Goal: Obtain resource: Download file/media

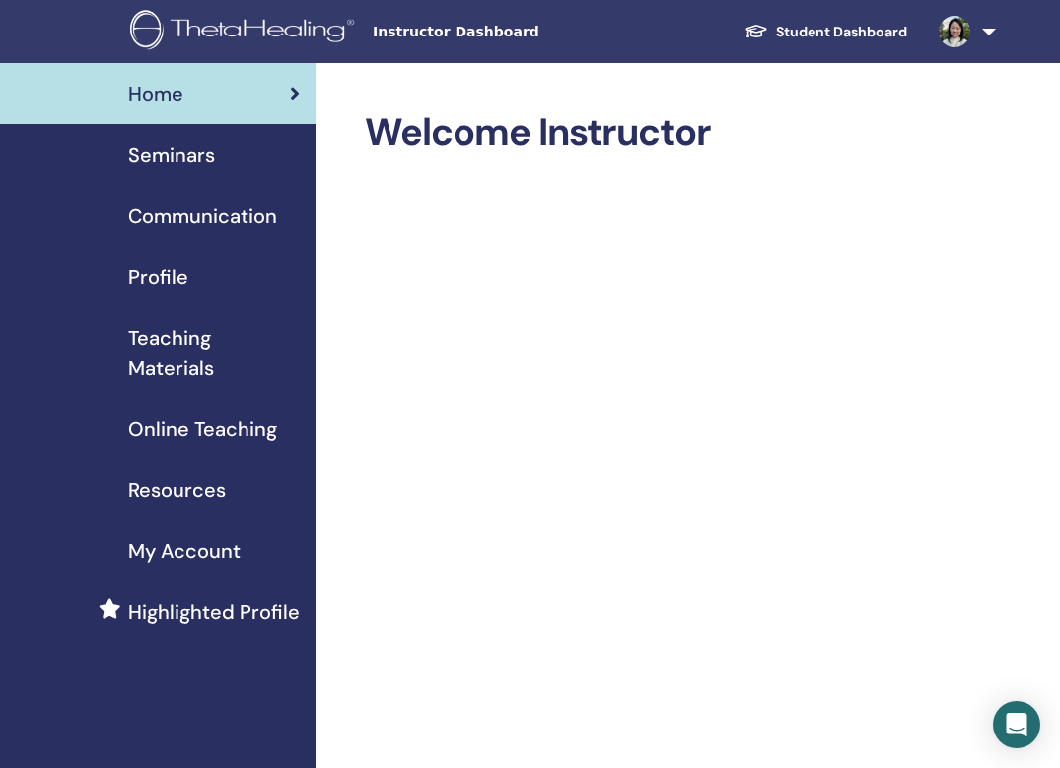
click at [172, 355] on span "Teaching Materials" at bounding box center [214, 352] width 172 height 59
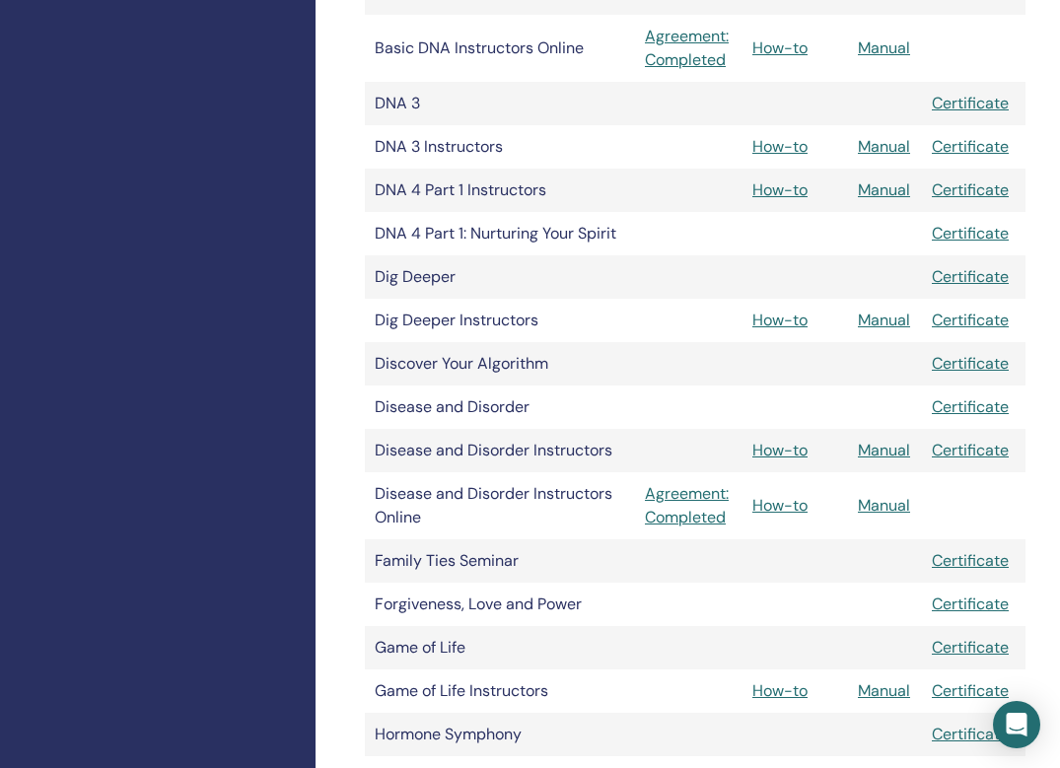
scroll to position [1020, 0]
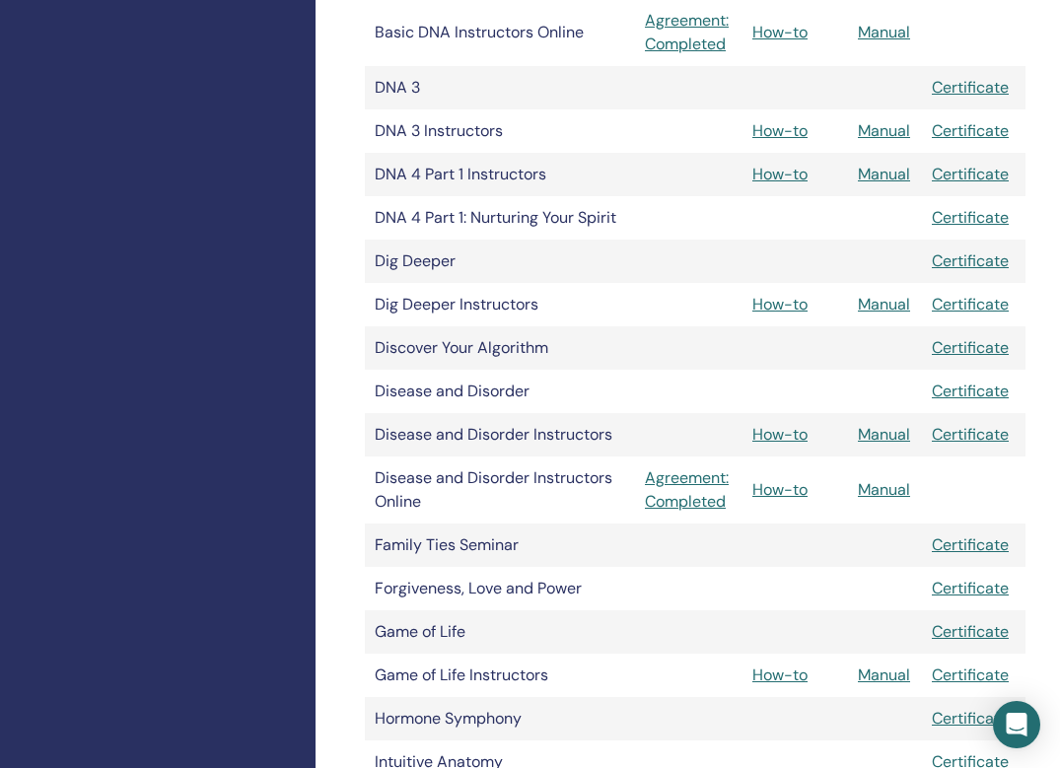
click at [884, 134] on link "Manual" at bounding box center [884, 130] width 52 height 21
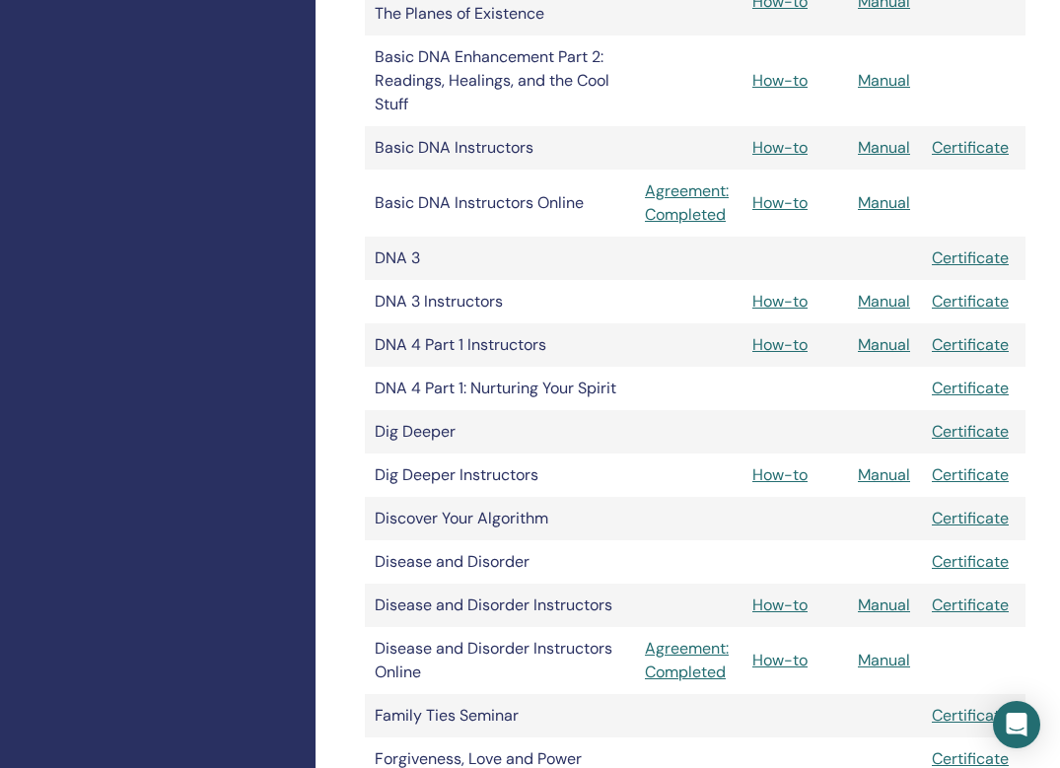
scroll to position [629, 0]
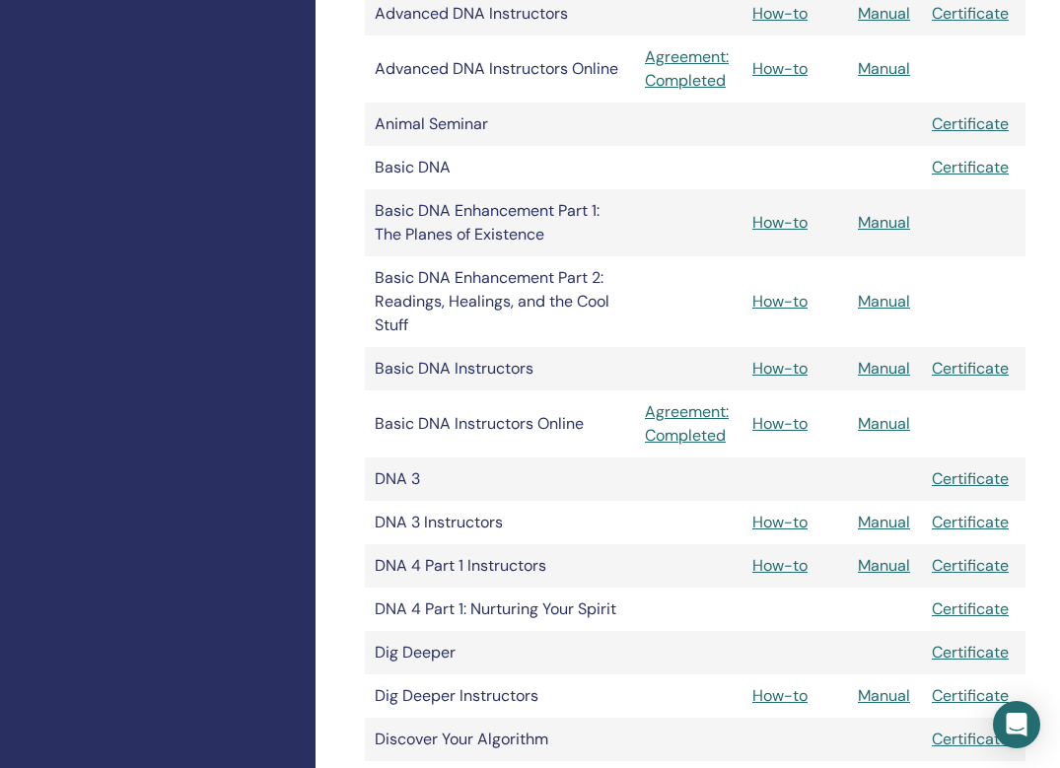
click at [878, 566] on link "Manual" at bounding box center [884, 565] width 52 height 21
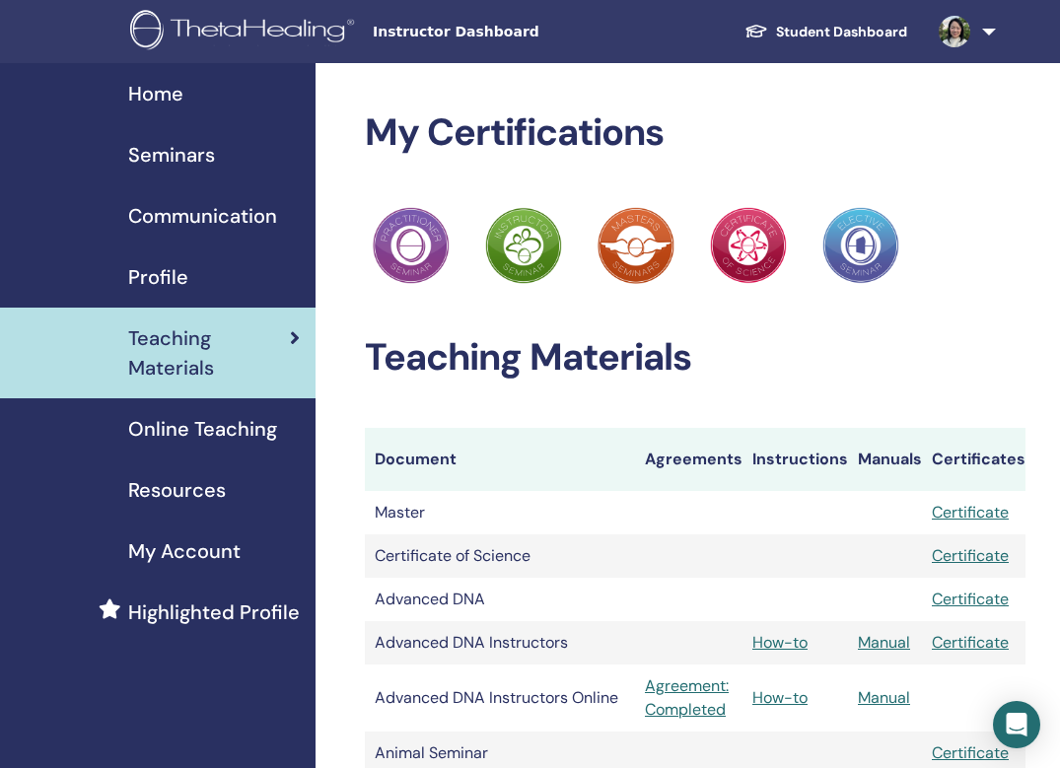
click at [189, 491] on span "Resources" at bounding box center [177, 490] width 98 height 30
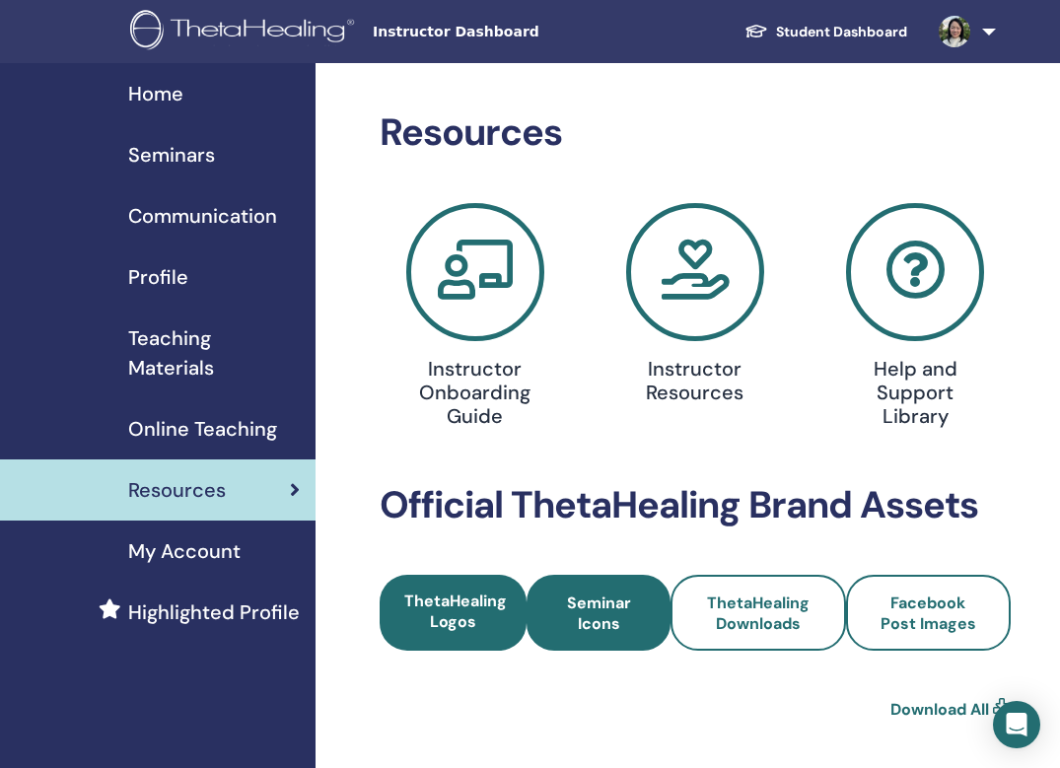
click at [575, 607] on span "Seminar Icons" at bounding box center [598, 612] width 91 height 41
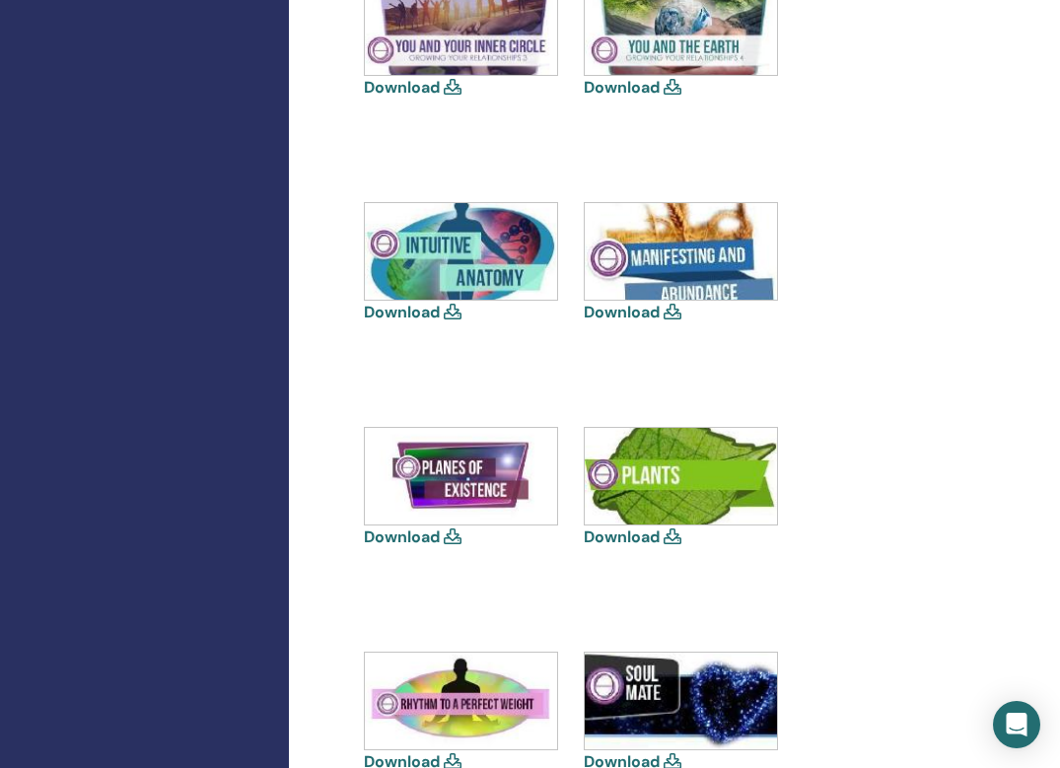
scroll to position [1773, 27]
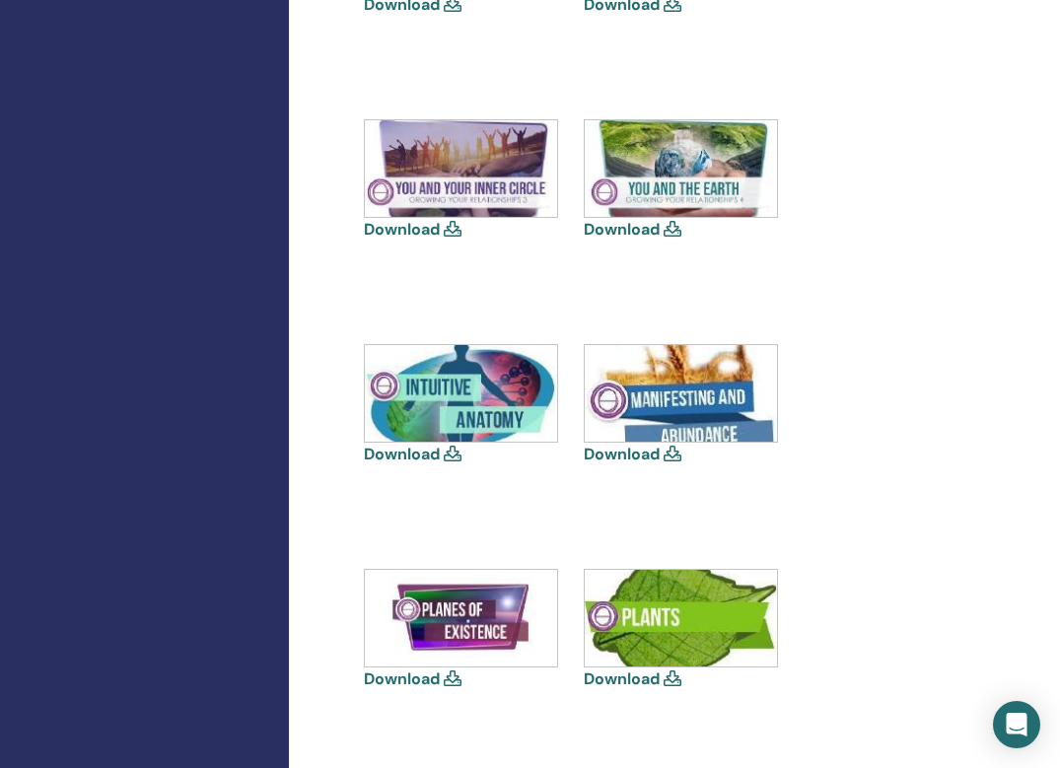
click at [454, 676] on icon at bounding box center [453, 678] width 18 height 16
click at [453, 681] on icon at bounding box center [453, 678] width 18 height 16
click at [386, 673] on link "Download" at bounding box center [402, 678] width 76 height 21
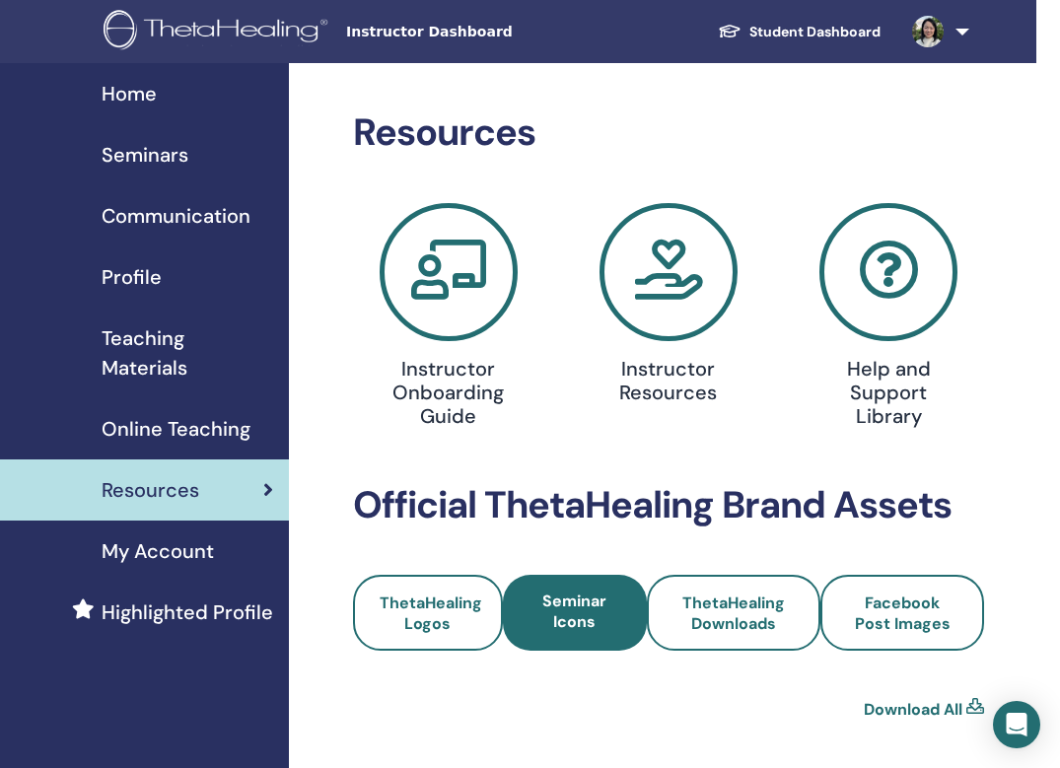
scroll to position [0, 27]
click at [670, 289] on icon at bounding box center [668, 272] width 138 height 138
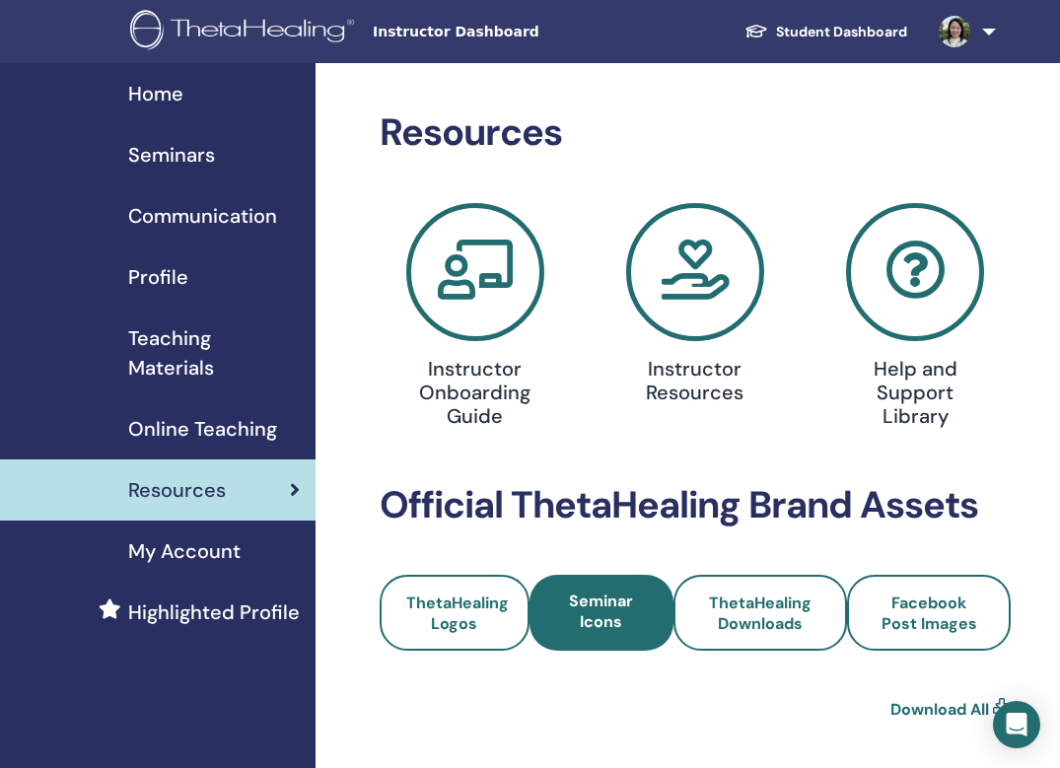
scroll to position [0, 0]
click at [164, 376] on span "Teaching Materials" at bounding box center [214, 352] width 172 height 59
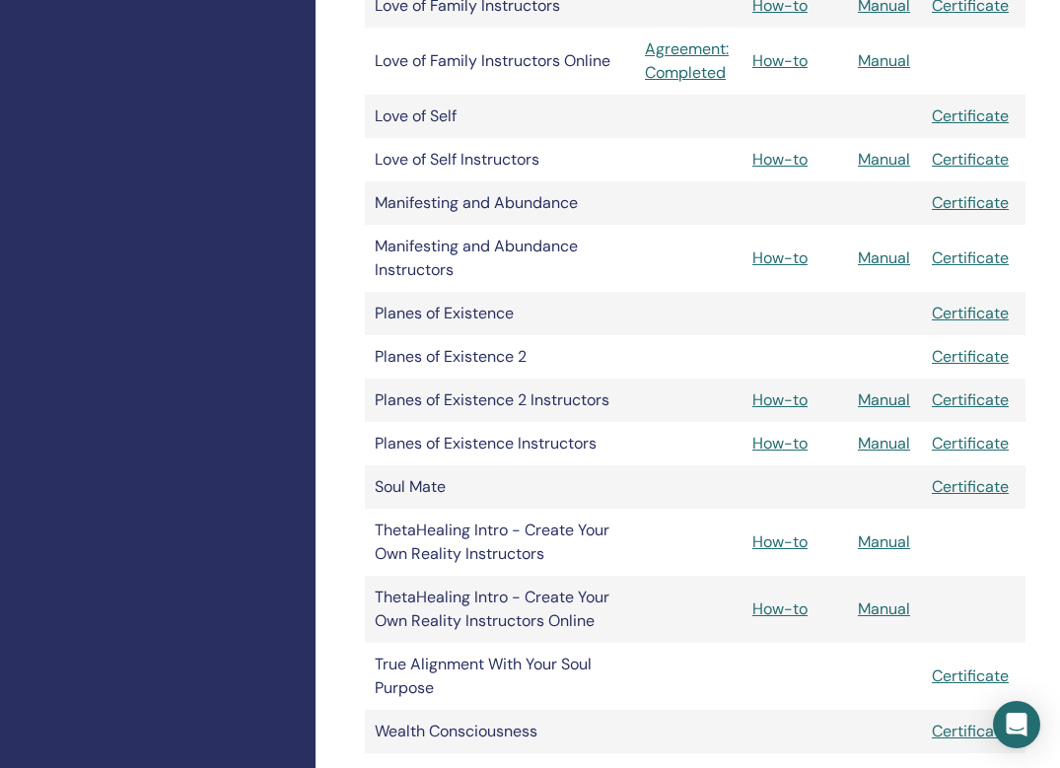
scroll to position [2023, 0]
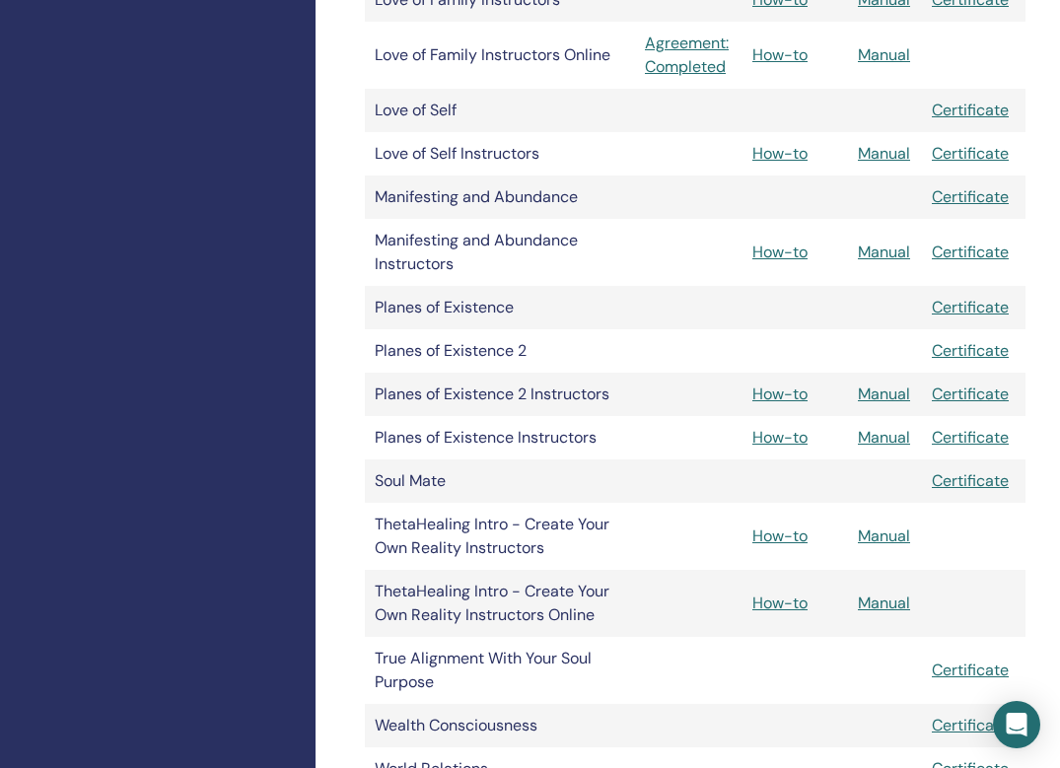
click at [893, 400] on link "Manual" at bounding box center [884, 393] width 52 height 21
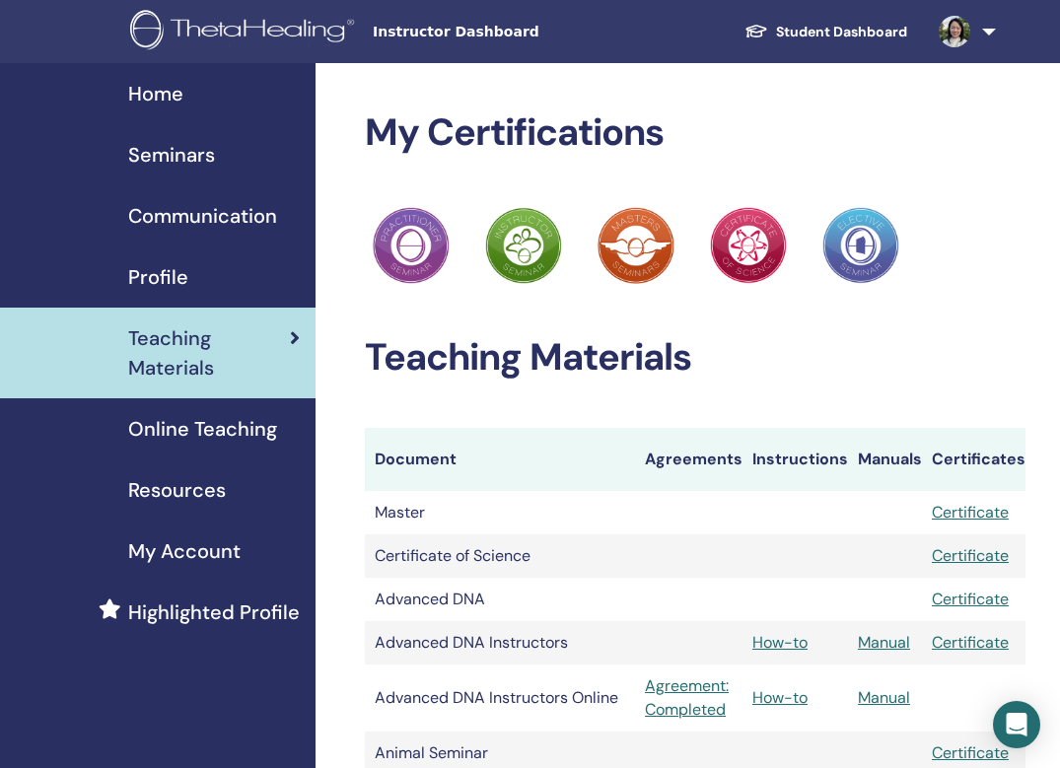
scroll to position [2023, 0]
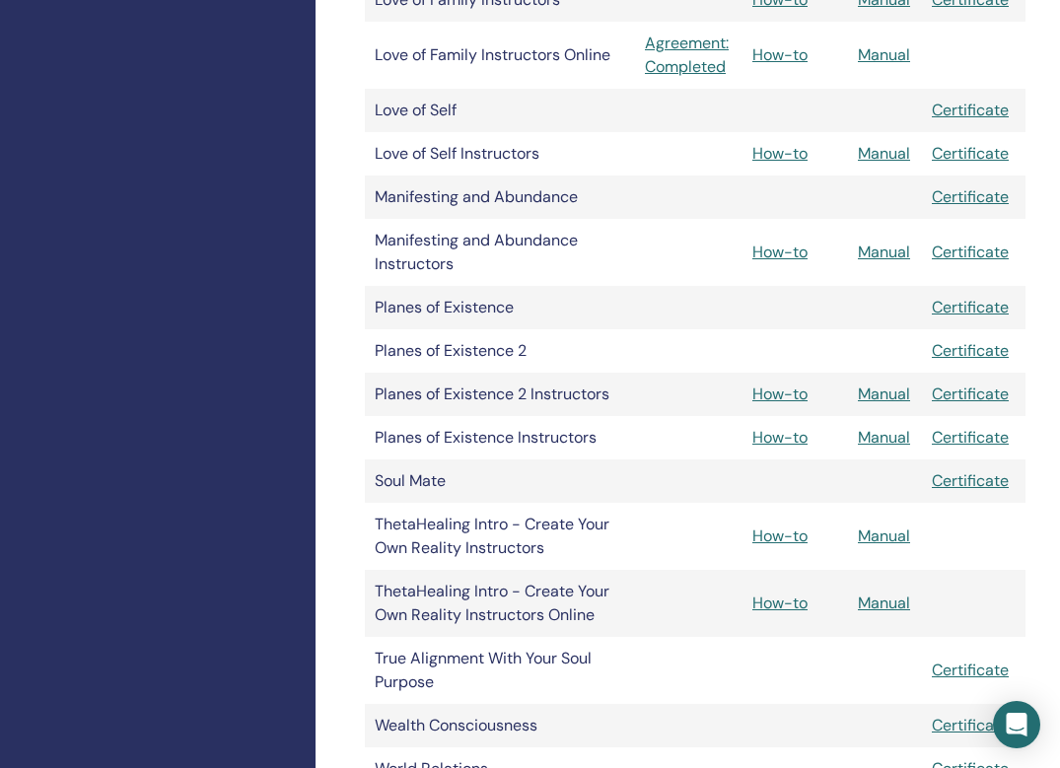
click at [891, 440] on link "Manual" at bounding box center [884, 437] width 52 height 21
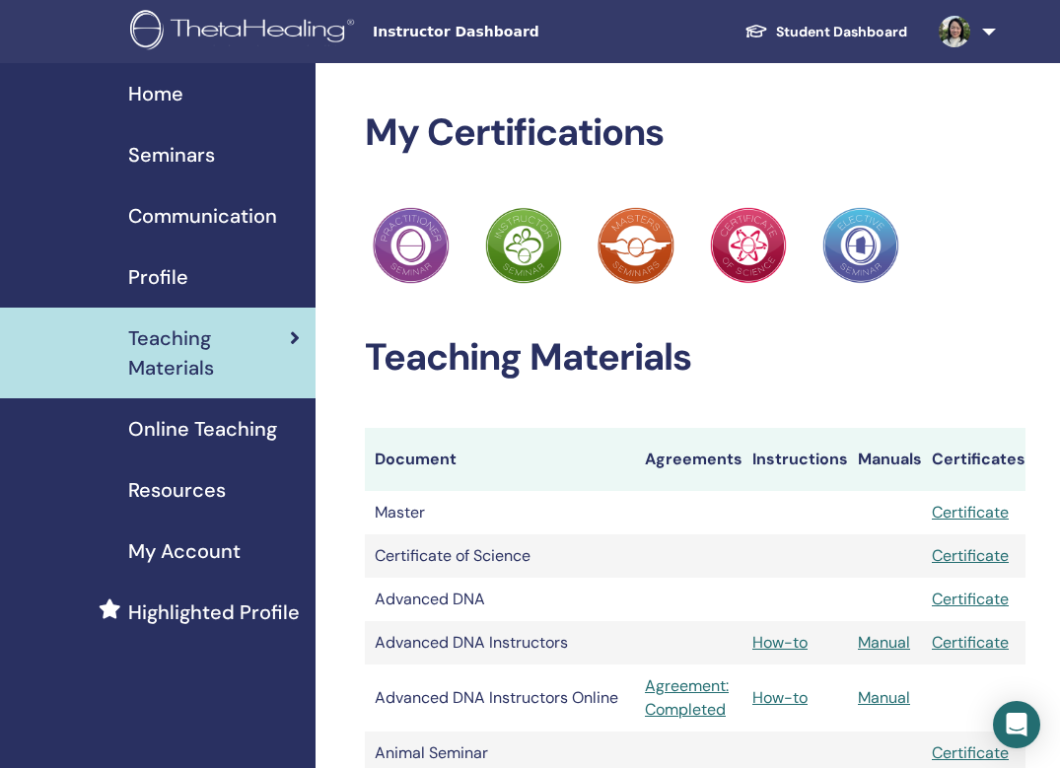
click at [209, 502] on span "Resources" at bounding box center [177, 490] width 98 height 30
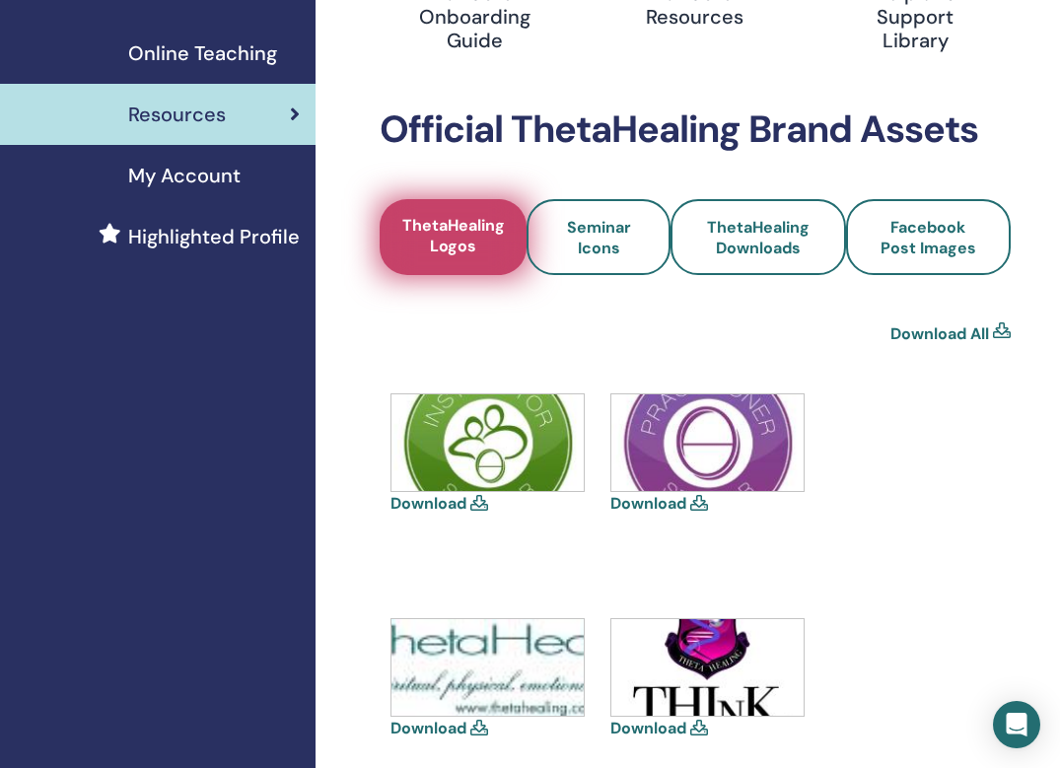
scroll to position [555, 0]
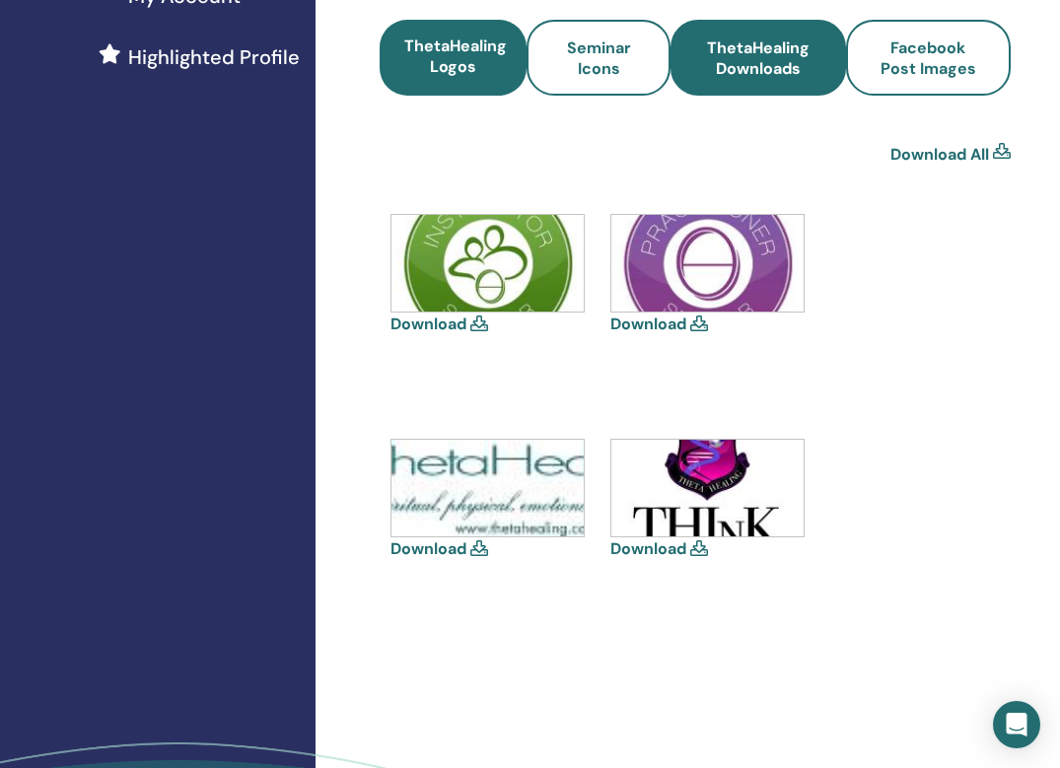
click at [755, 87] on link "ThetaHealing Downloads" at bounding box center [757, 58] width 175 height 76
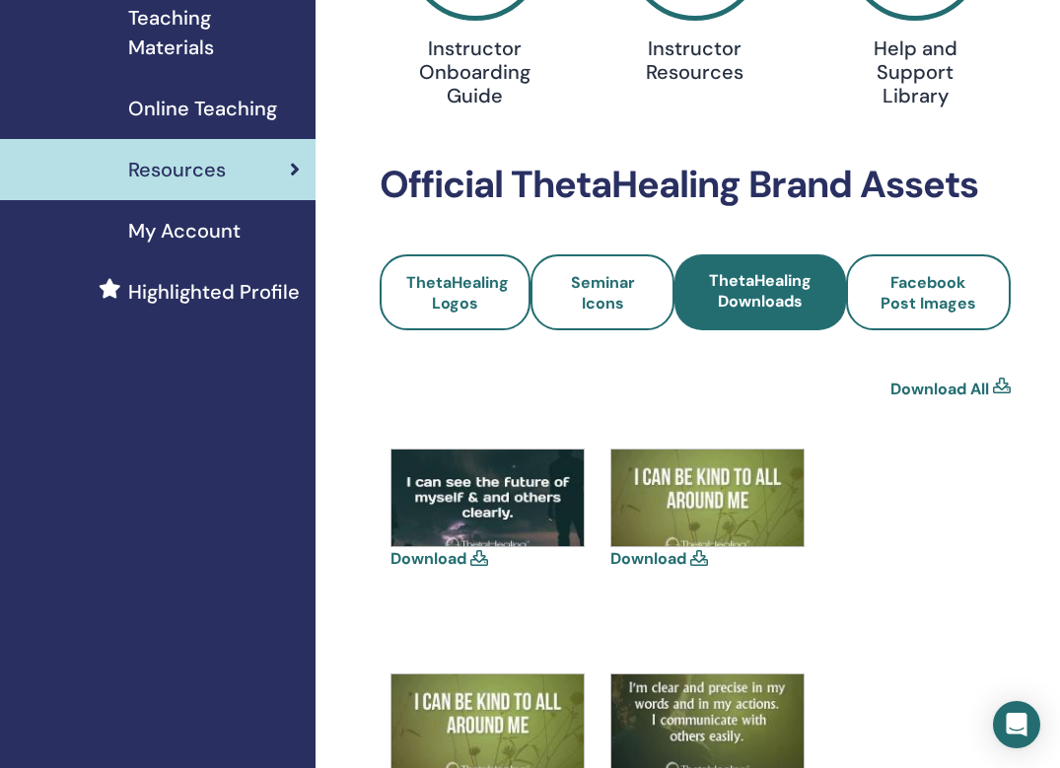
scroll to position [273, 0]
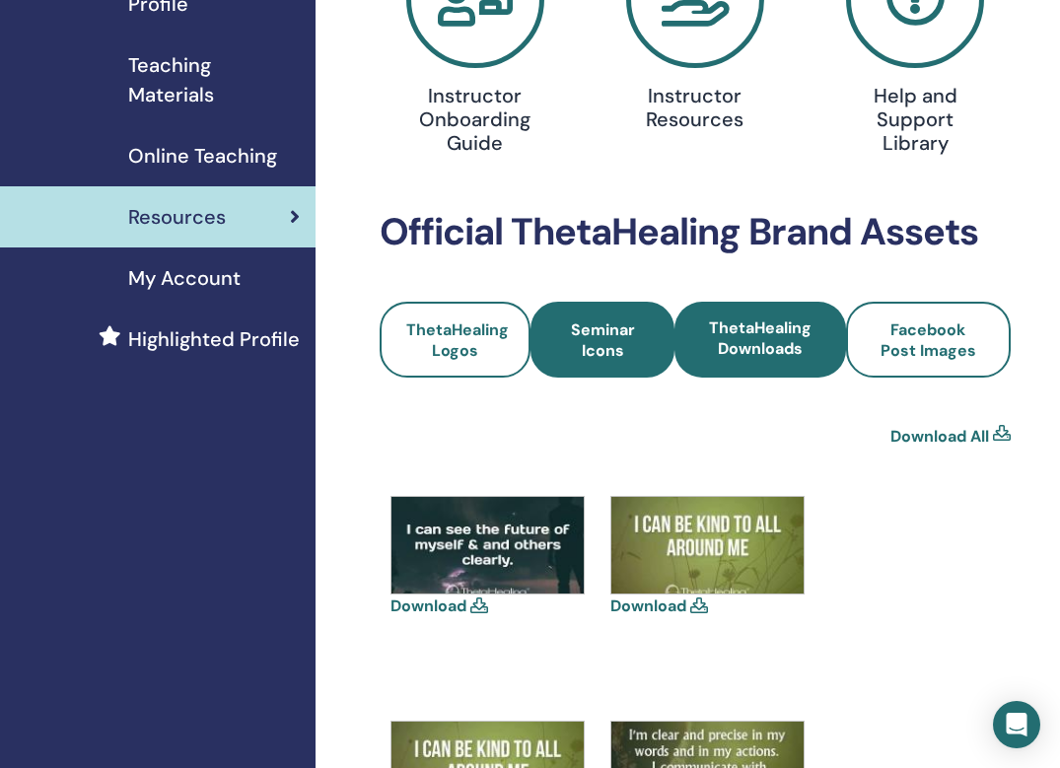
click at [597, 351] on span "Seminar Icons" at bounding box center [602, 339] width 91 height 41
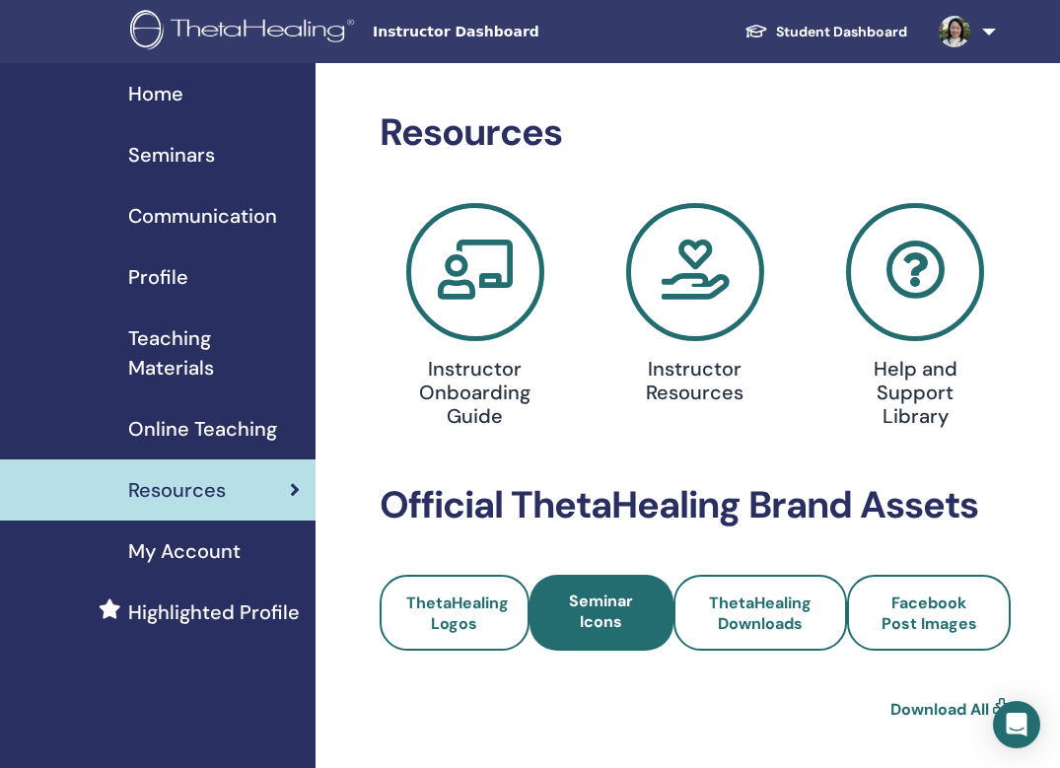
click at [198, 371] on span "Teaching Materials" at bounding box center [214, 352] width 172 height 59
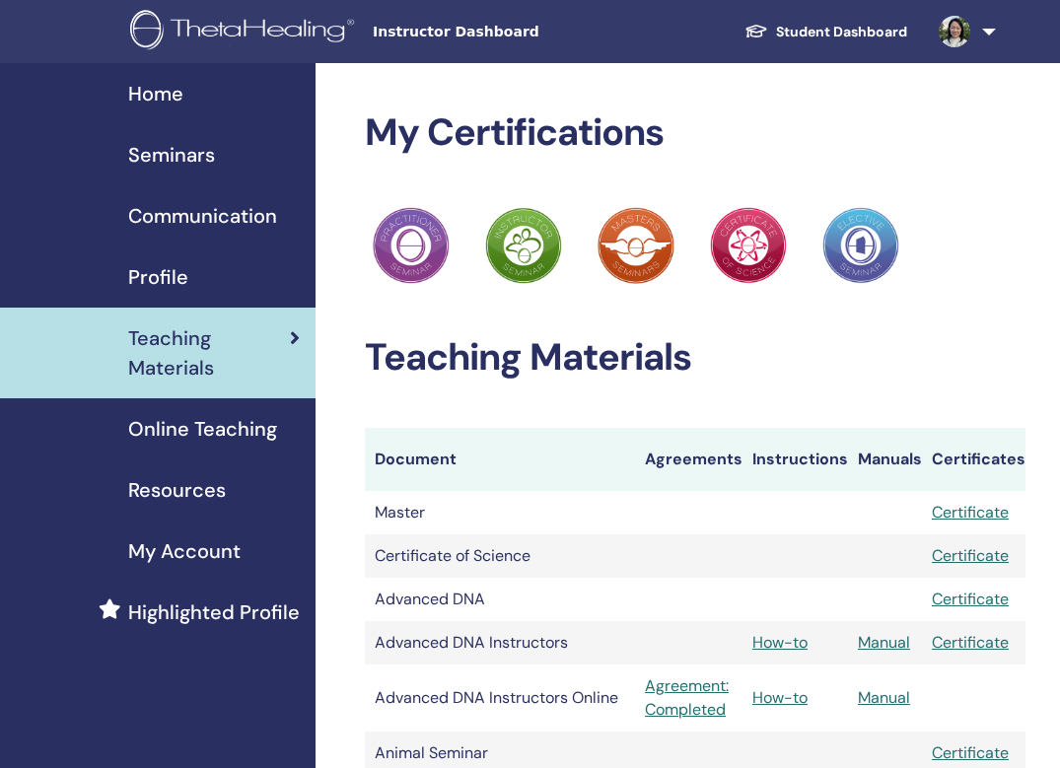
click at [209, 436] on span "Online Teaching" at bounding box center [202, 429] width 149 height 30
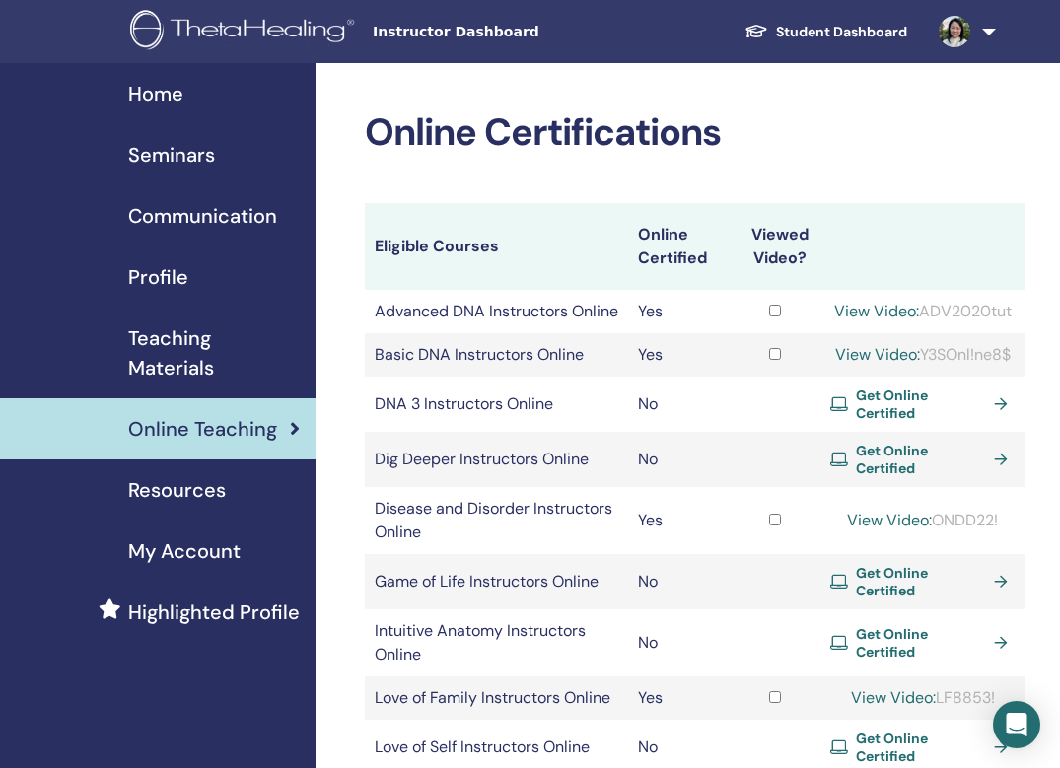
click at [164, 347] on span "Teaching Materials" at bounding box center [214, 352] width 172 height 59
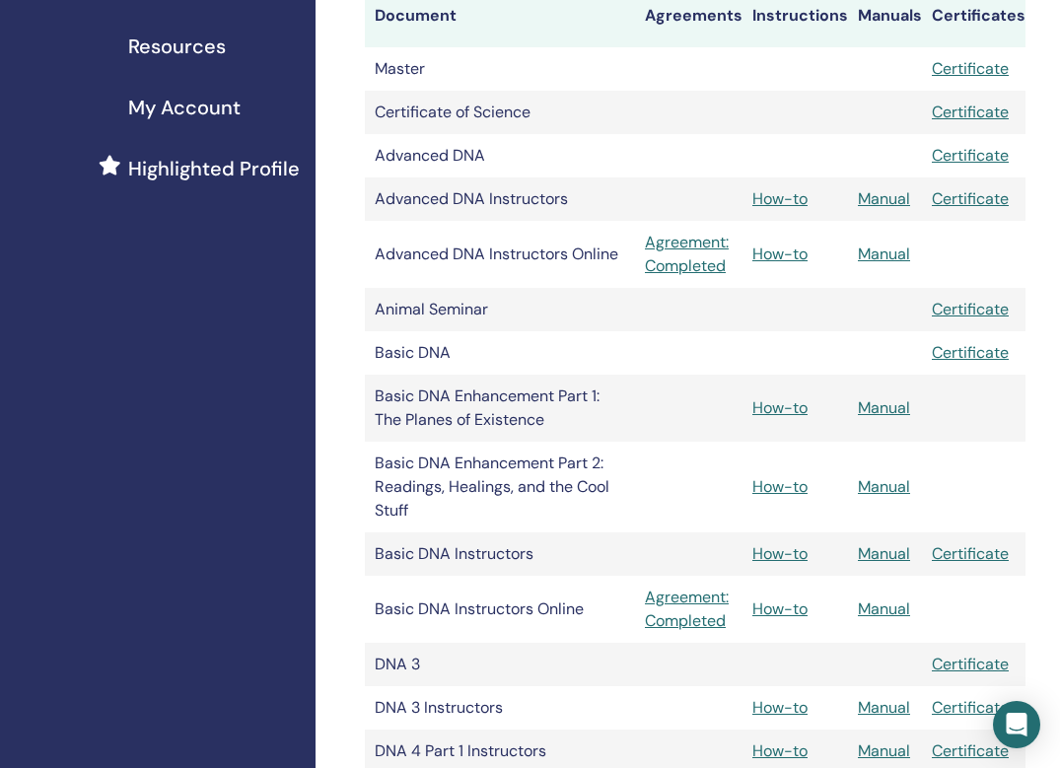
scroll to position [688, 0]
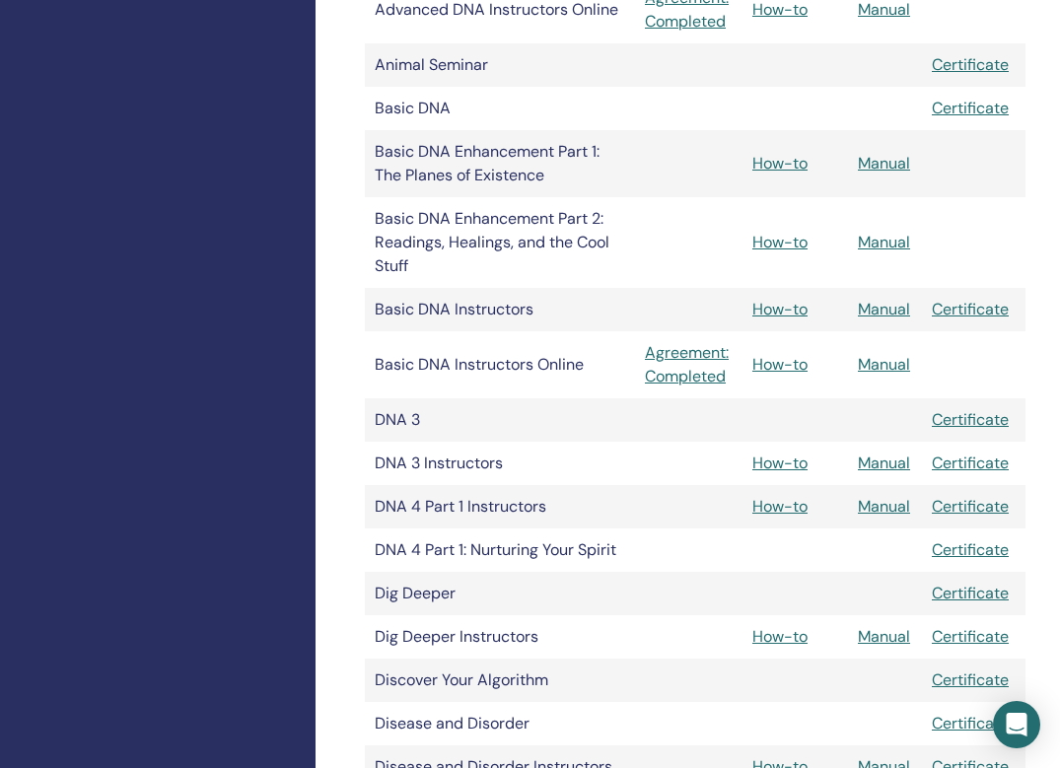
click at [896, 509] on link "Manual" at bounding box center [884, 506] width 52 height 21
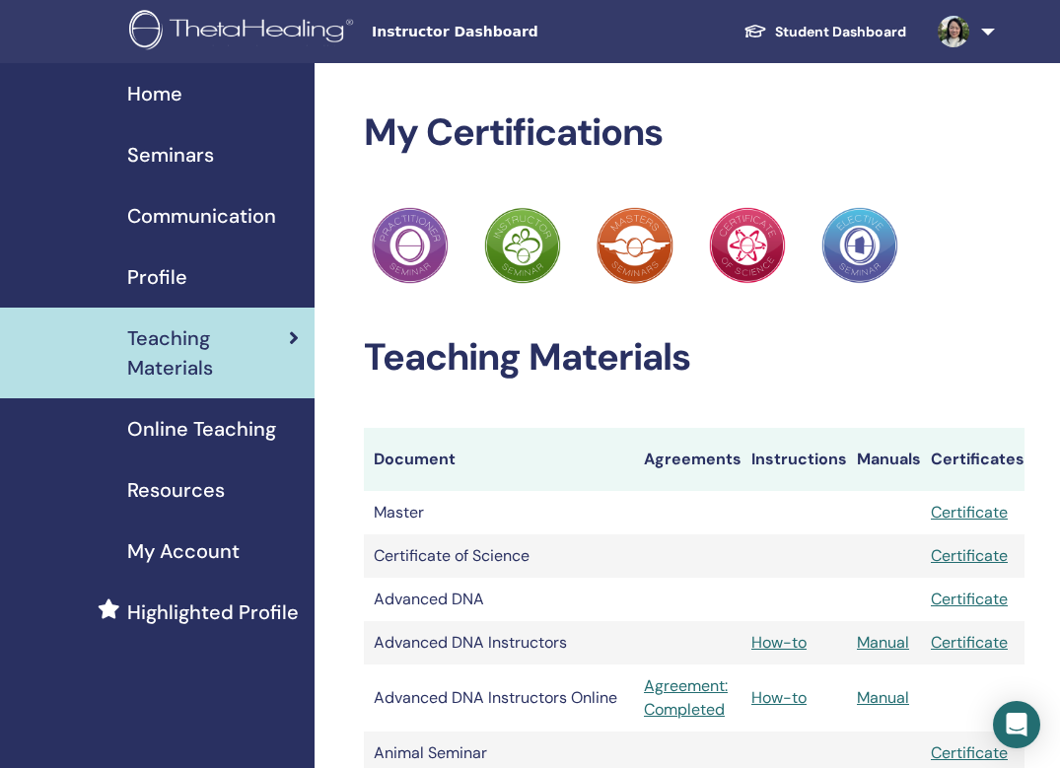
scroll to position [0, 1]
click at [186, 495] on span "Resources" at bounding box center [176, 490] width 98 height 30
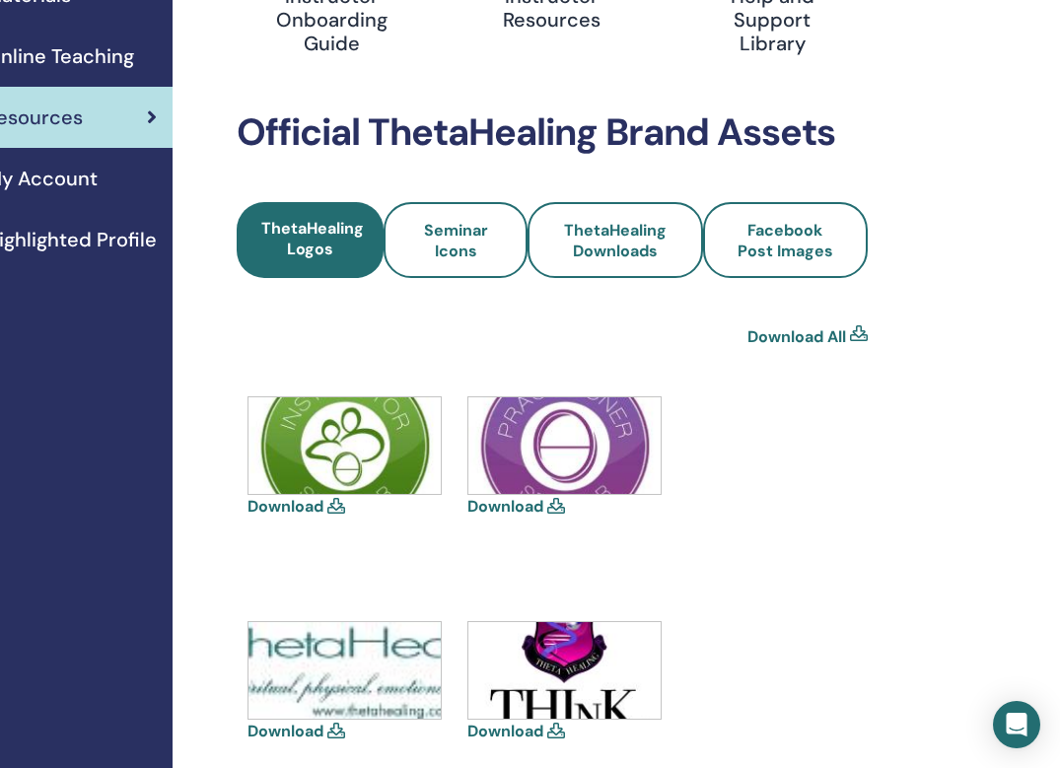
scroll to position [273, 143]
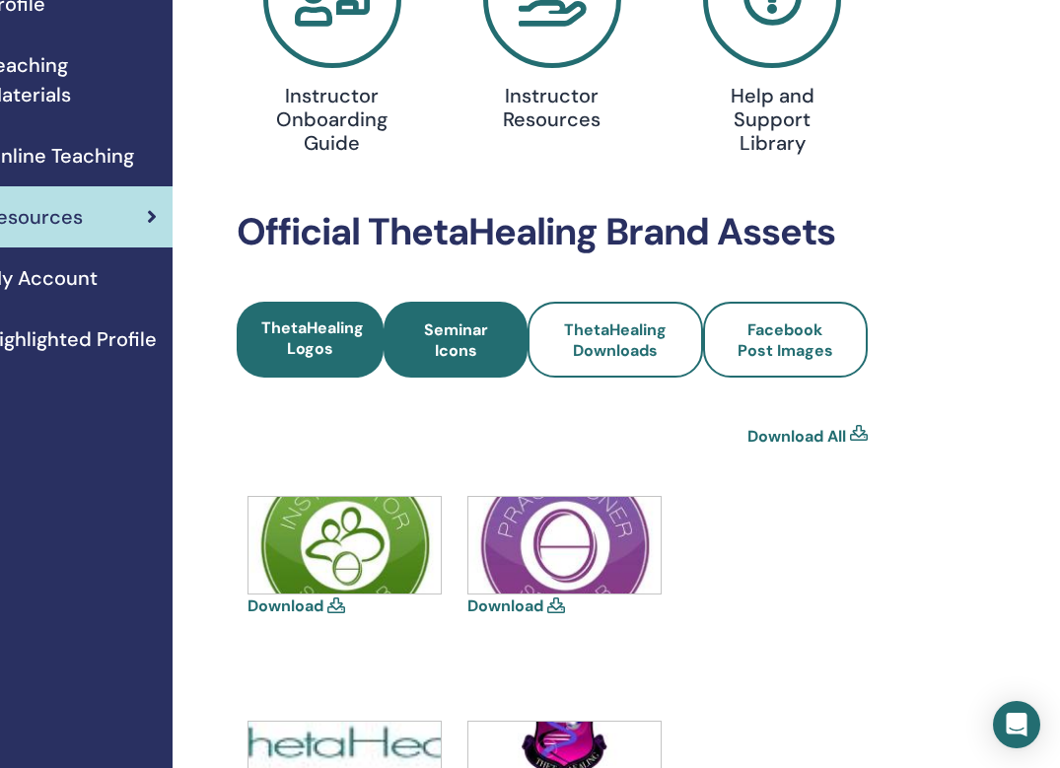
click at [498, 344] on span "Seminar Icons" at bounding box center [455, 339] width 91 height 41
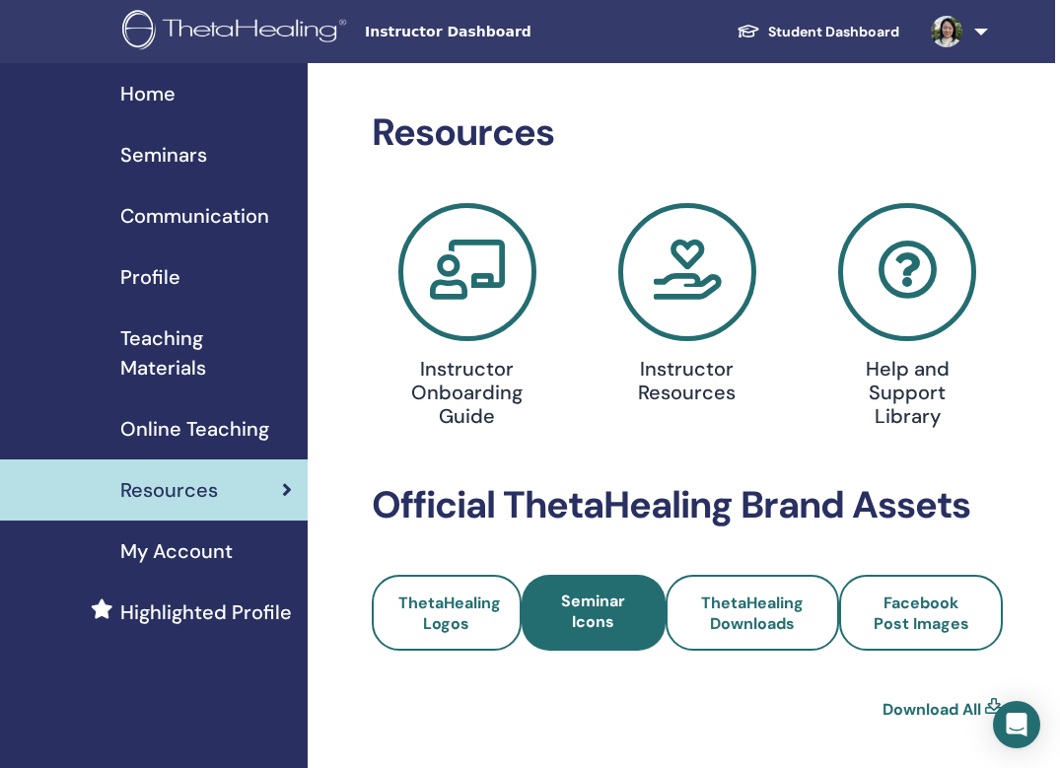
scroll to position [0, 8]
click at [188, 444] on link "Online Teaching" at bounding box center [149, 428] width 315 height 61
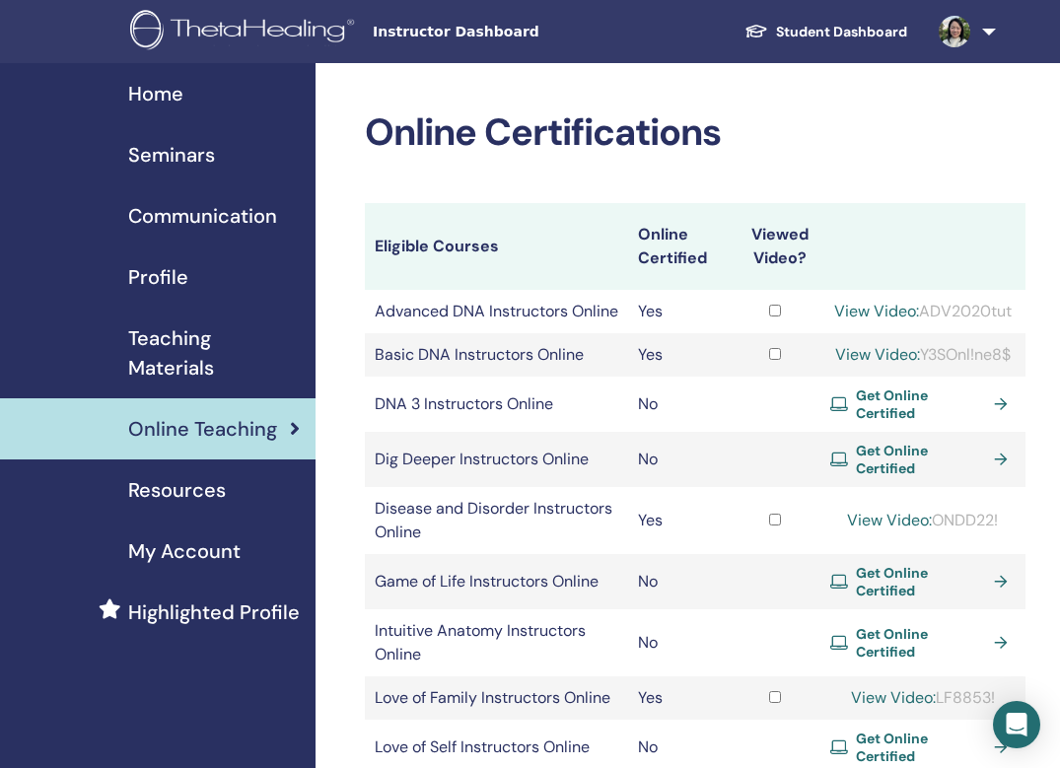
click at [184, 550] on span "My Account" at bounding box center [184, 551] width 112 height 30
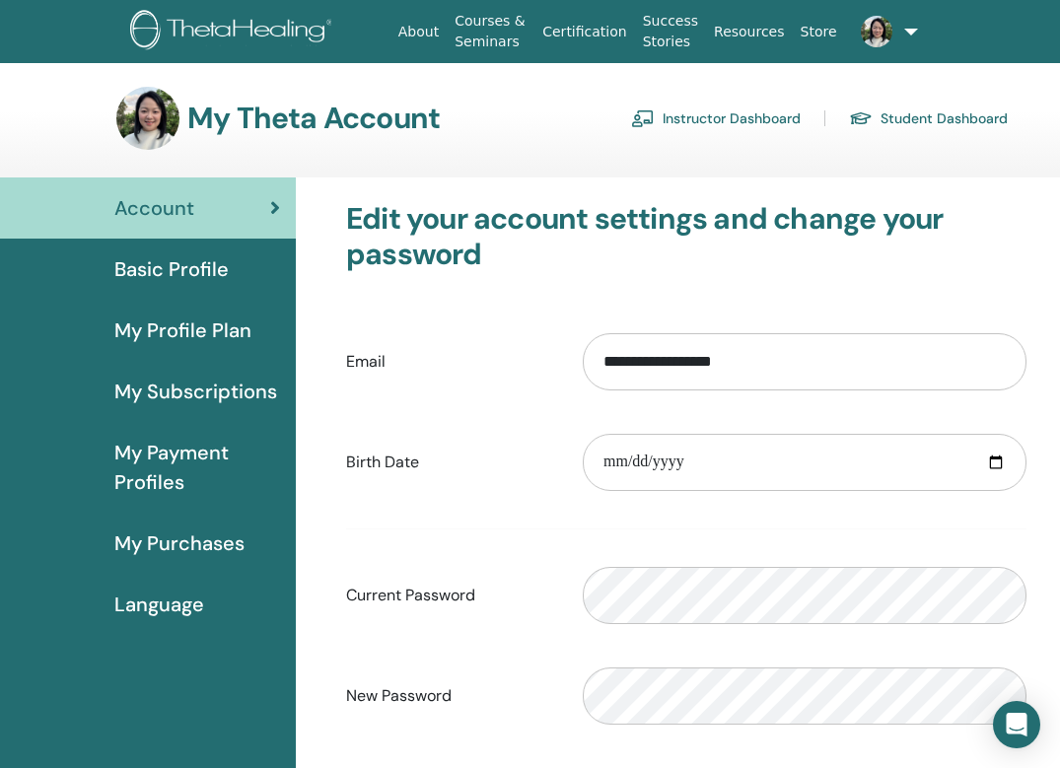
click at [768, 121] on link "Instructor Dashboard" at bounding box center [716, 119] width 170 height 32
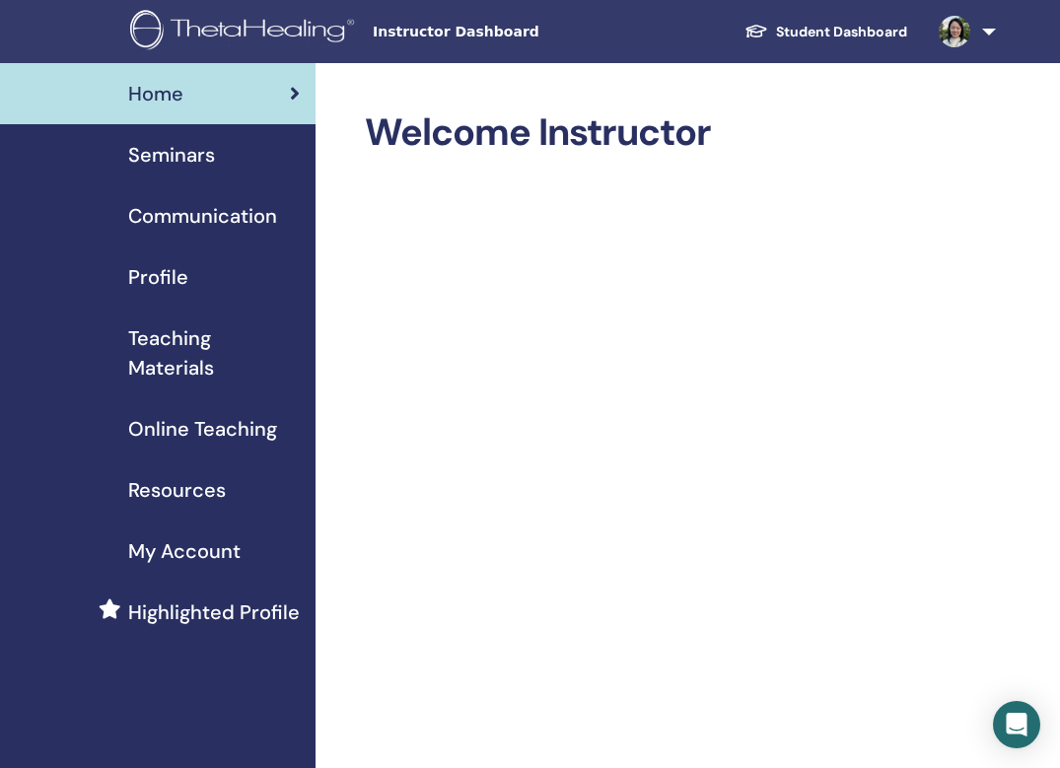
click at [890, 37] on link "Student Dashboard" at bounding box center [825, 32] width 194 height 36
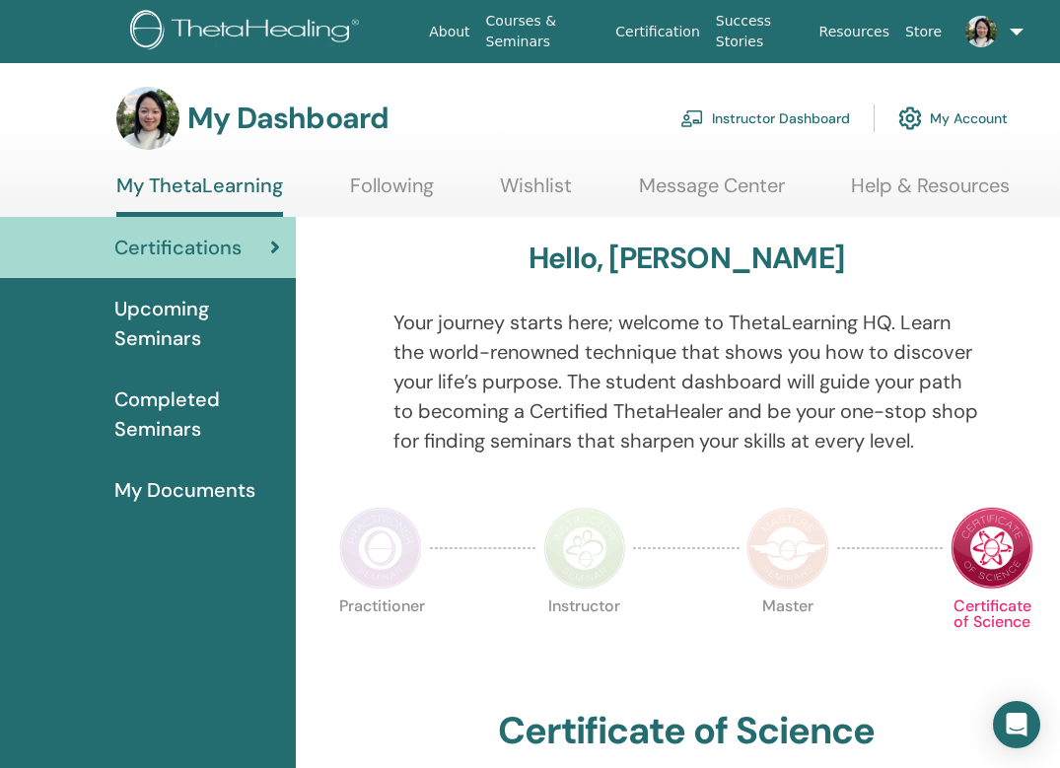
click at [203, 488] on span "My Documents" at bounding box center [184, 490] width 141 height 30
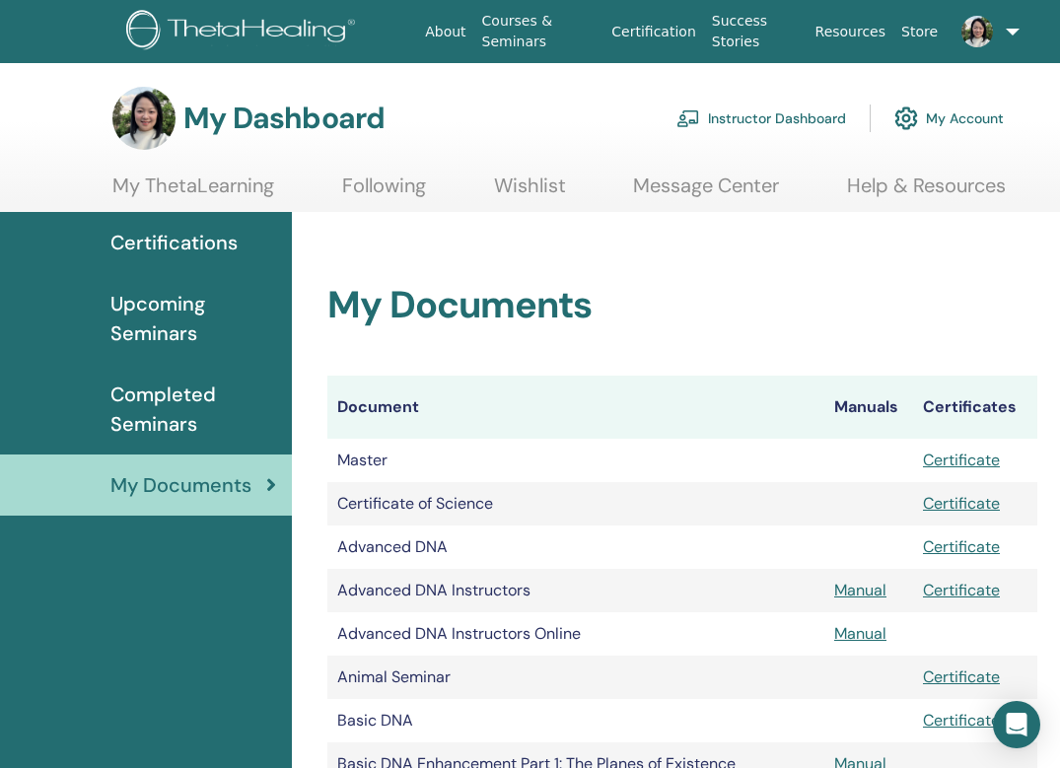
scroll to position [0, 4]
click at [748, 191] on link "Message Center" at bounding box center [706, 192] width 146 height 38
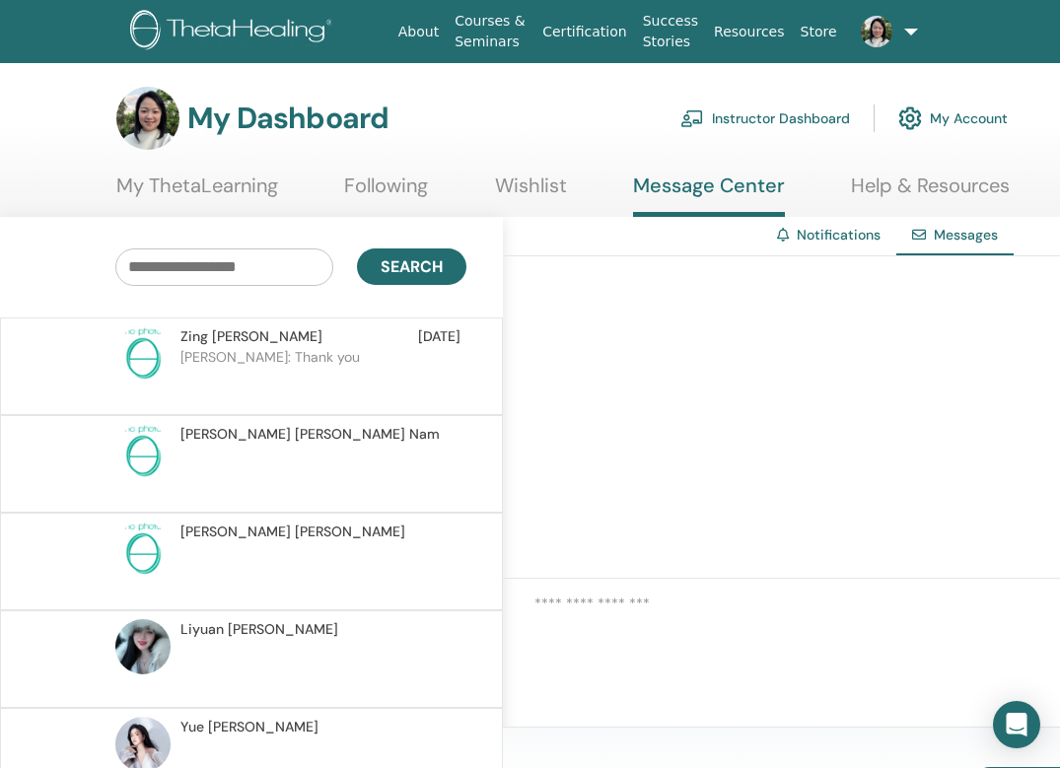
click at [855, 241] on link "Notifications" at bounding box center [839, 235] width 84 height 18
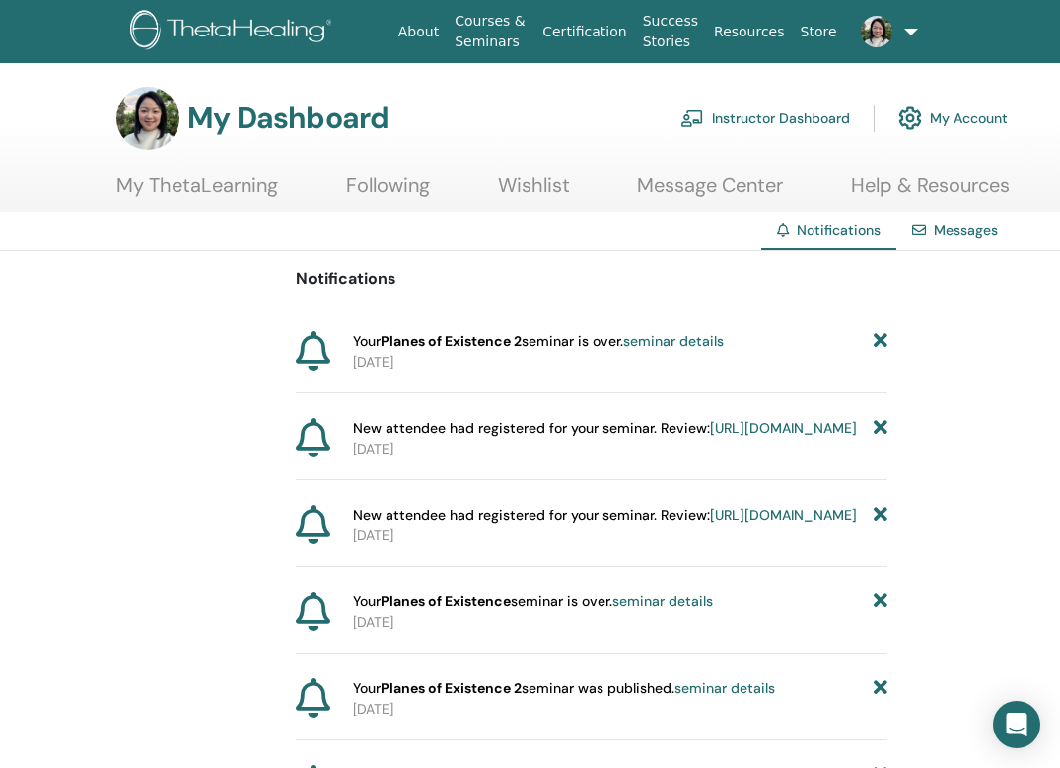
click at [831, 118] on link "Instructor Dashboard" at bounding box center [765, 118] width 170 height 43
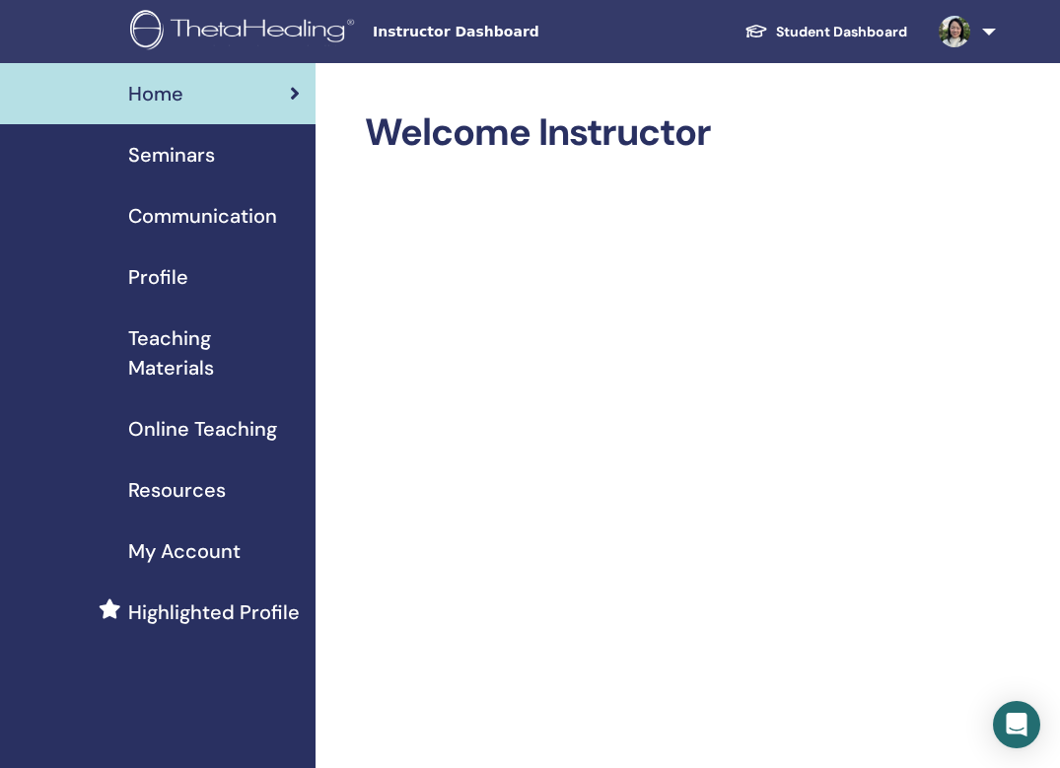
click at [195, 346] on span "Teaching Materials" at bounding box center [214, 352] width 172 height 59
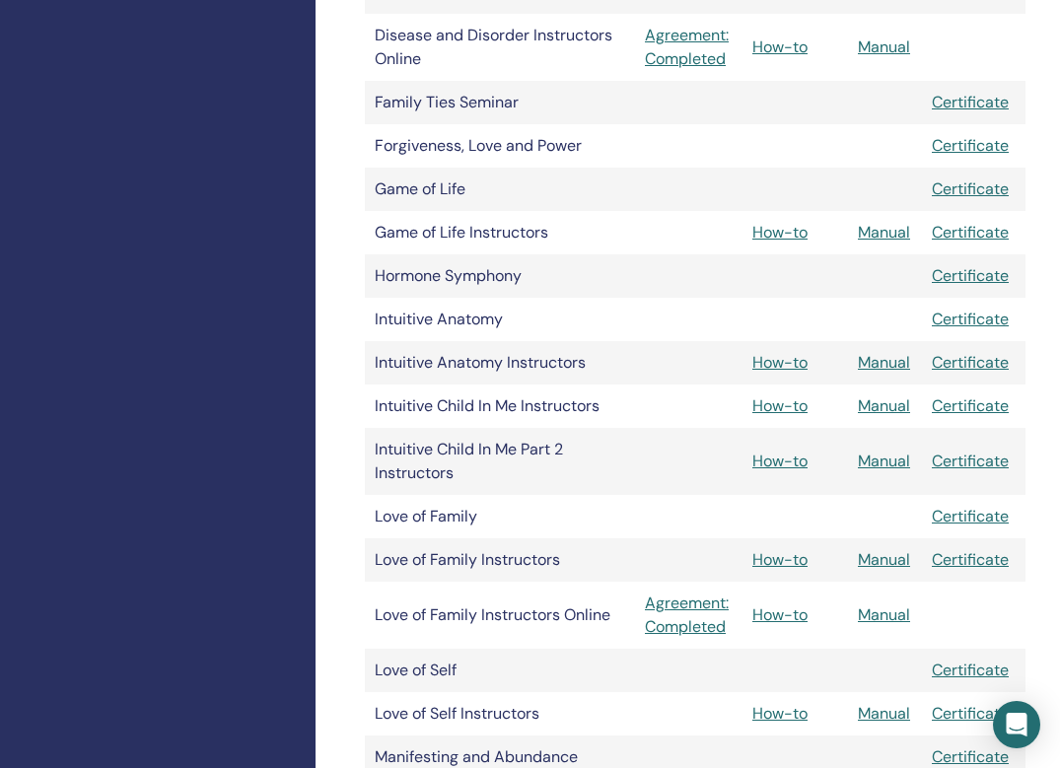
scroll to position [1479, 0]
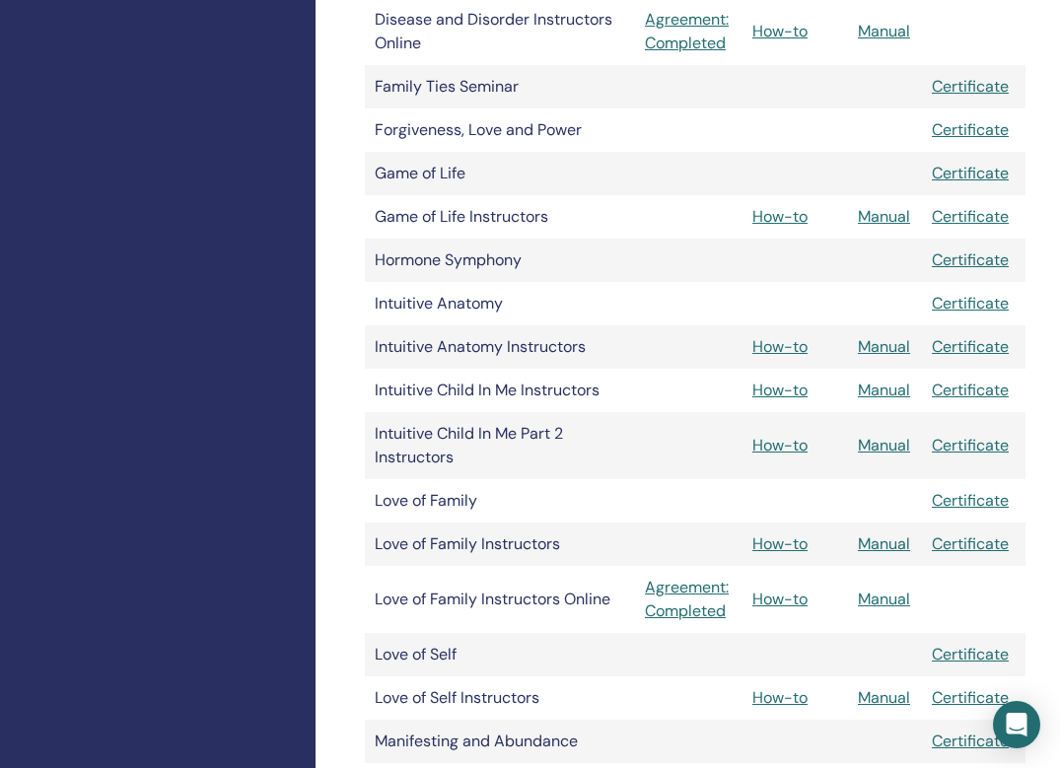
click at [877, 447] on link "Manual" at bounding box center [884, 445] width 52 height 21
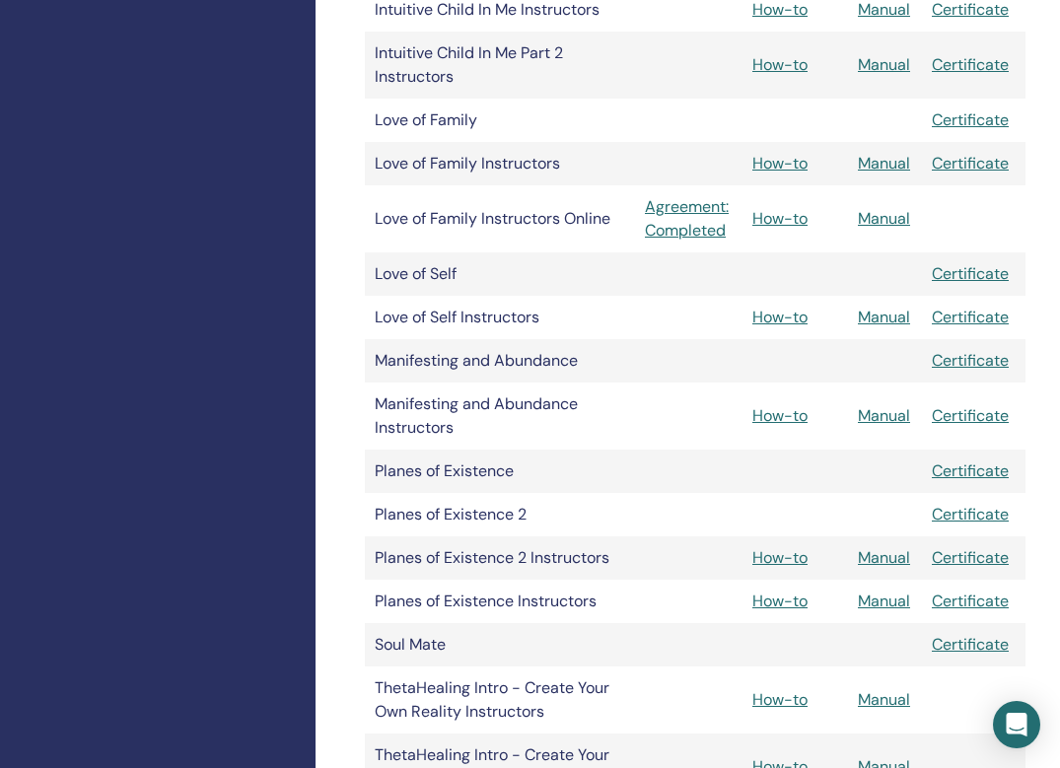
scroll to position [1860, 0]
click at [888, 559] on link "Manual" at bounding box center [884, 556] width 52 height 21
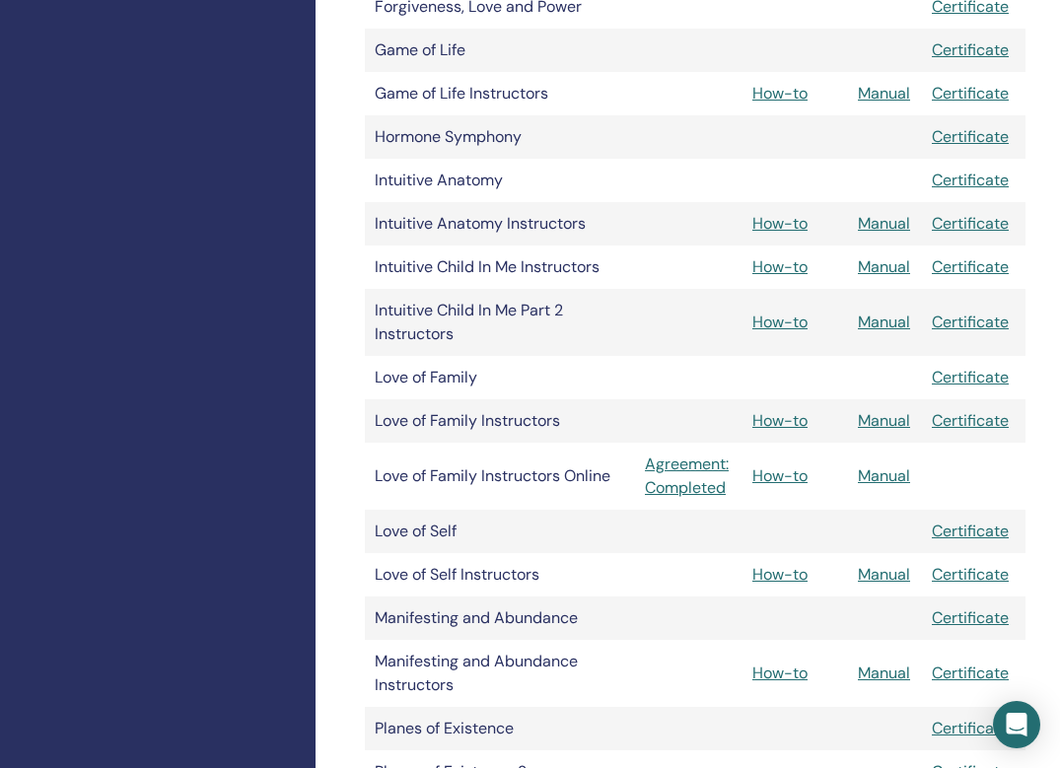
scroll to position [1731, 0]
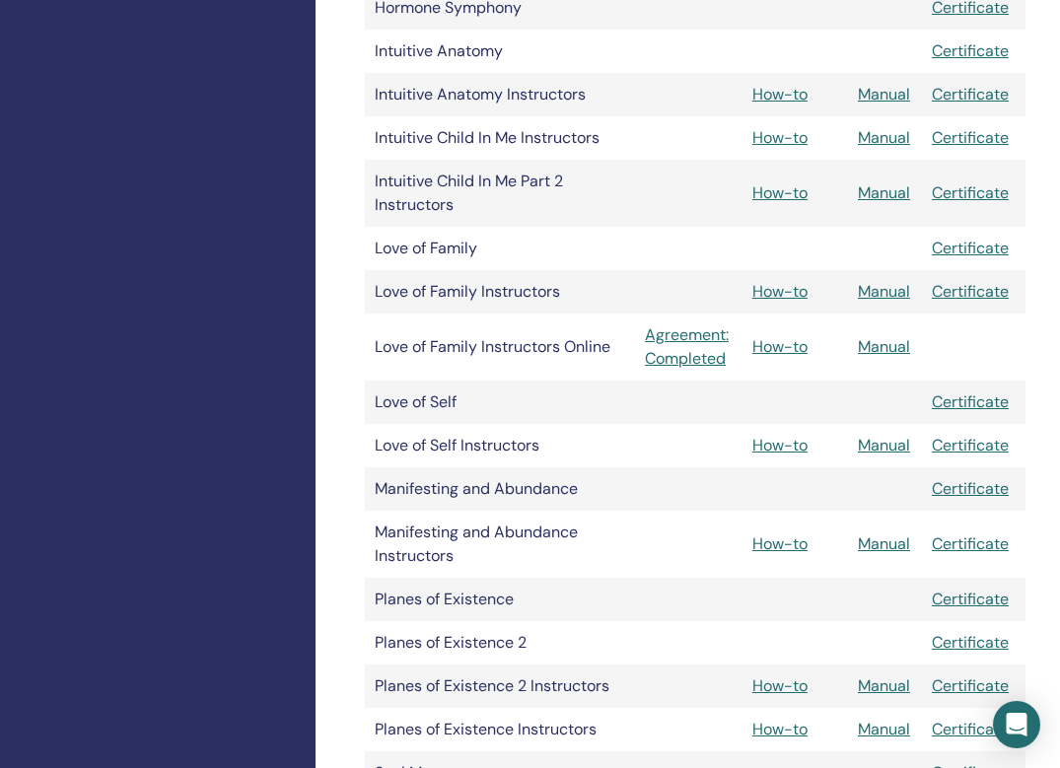
click at [903, 294] on link "Manual" at bounding box center [884, 291] width 52 height 21
